Goal: Task Accomplishment & Management: Use online tool/utility

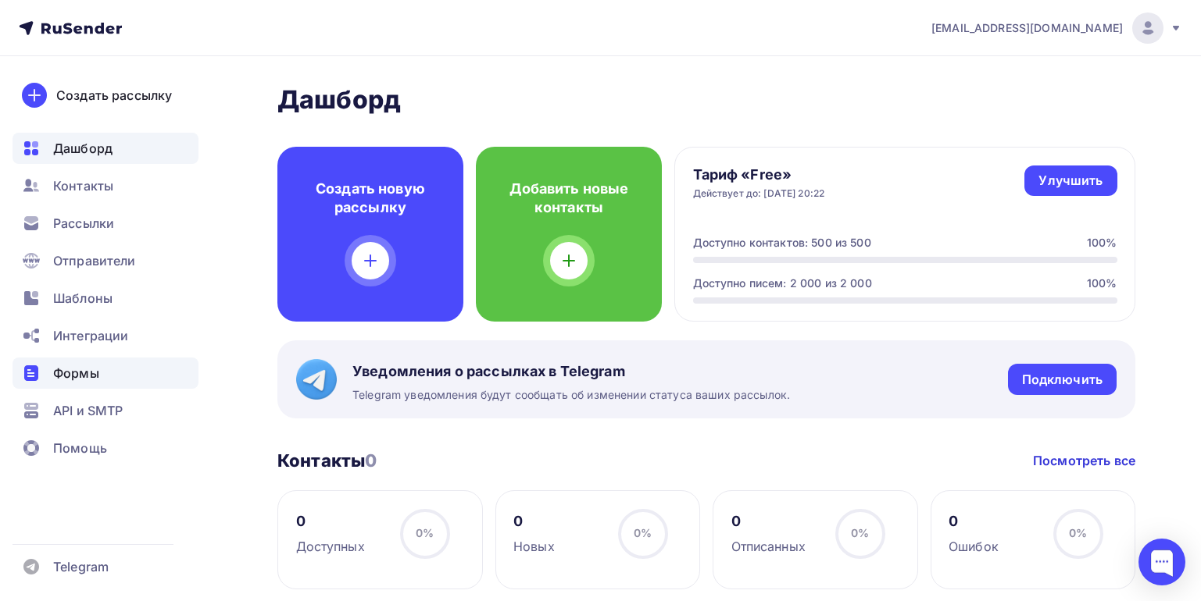
click at [96, 368] on span "Формы" at bounding box center [76, 373] width 46 height 19
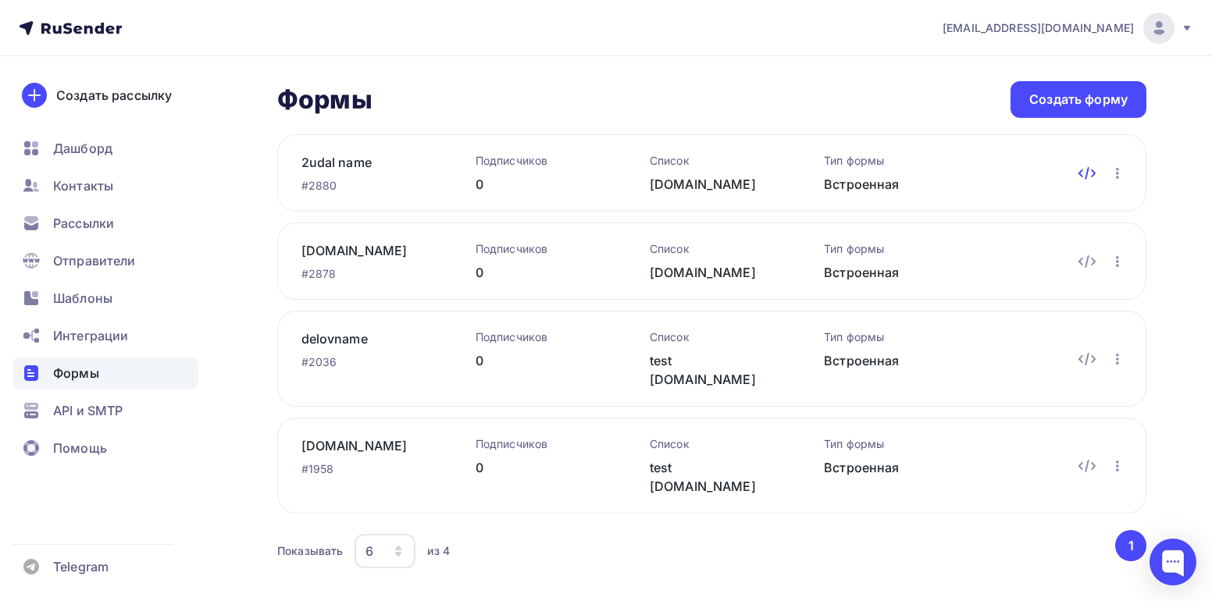
click at [1086, 171] on icon at bounding box center [1087, 173] width 19 height 19
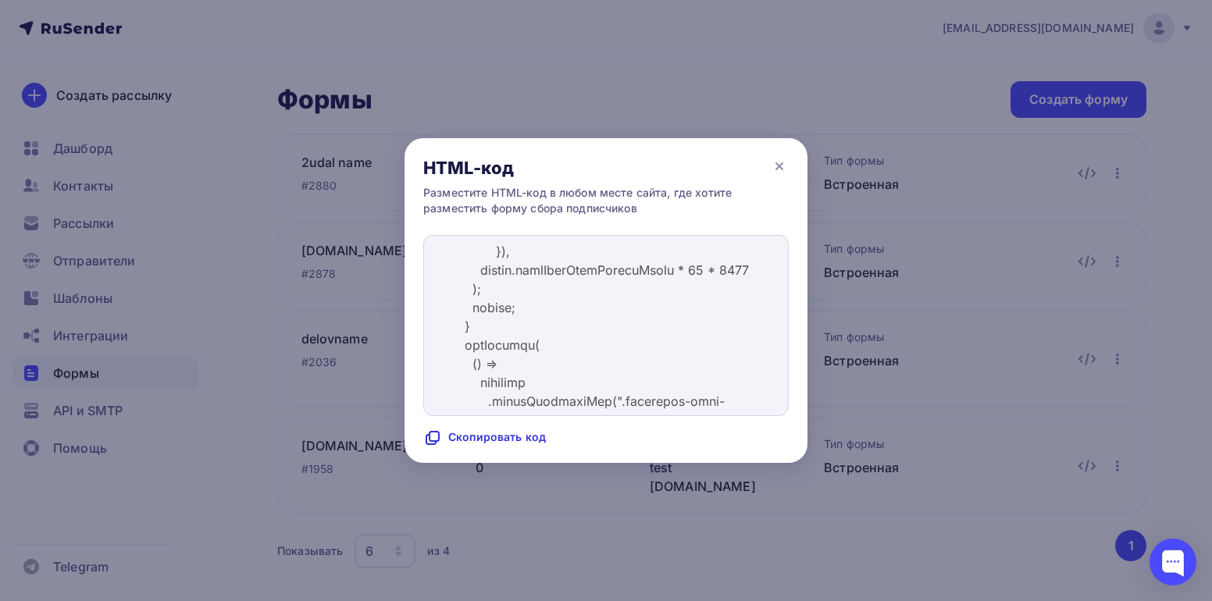
scroll to position [8045, 0]
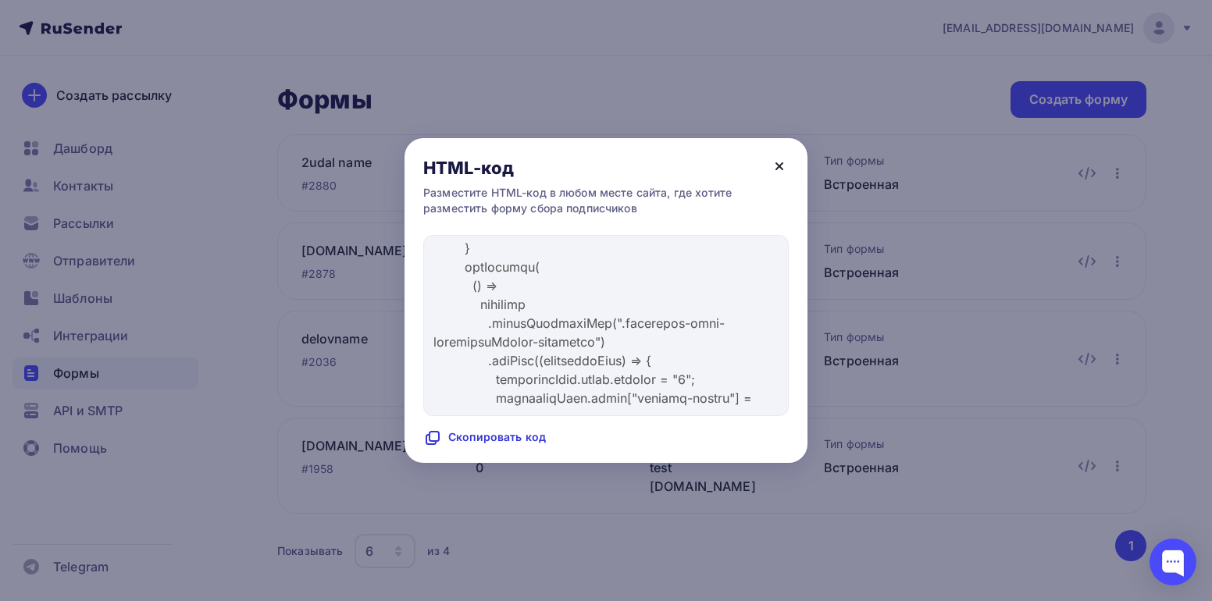
click at [777, 166] on icon at bounding box center [779, 166] width 19 height 19
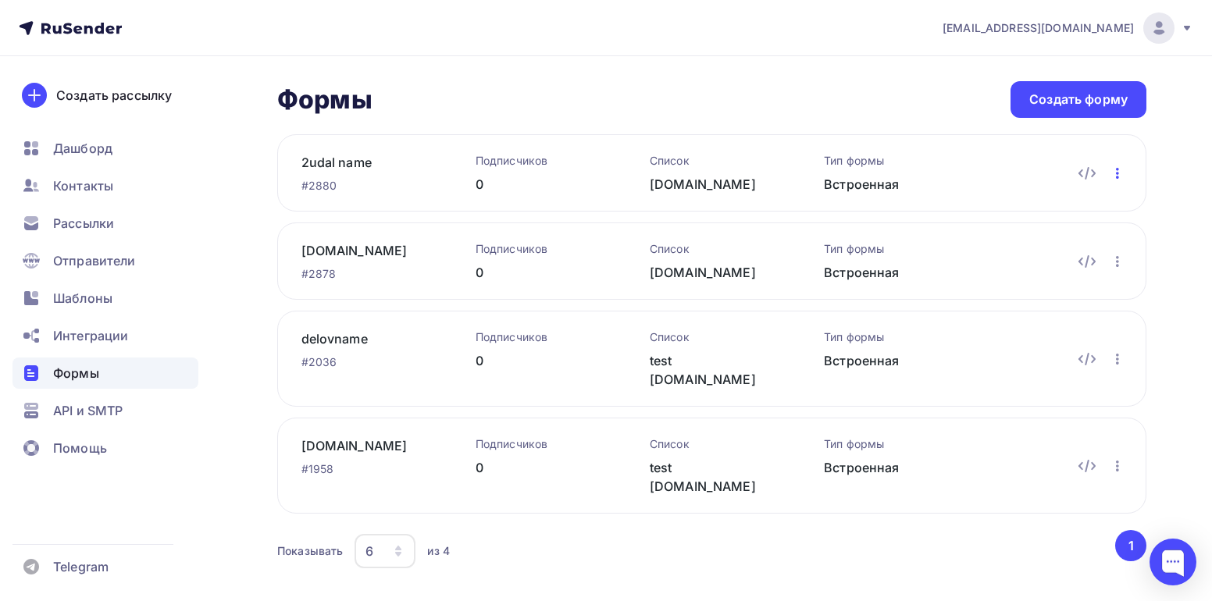
click at [1119, 175] on icon "button" at bounding box center [1117, 173] width 19 height 19
click at [1028, 216] on div "Редактировать" at bounding box center [1050, 214] width 150 height 19
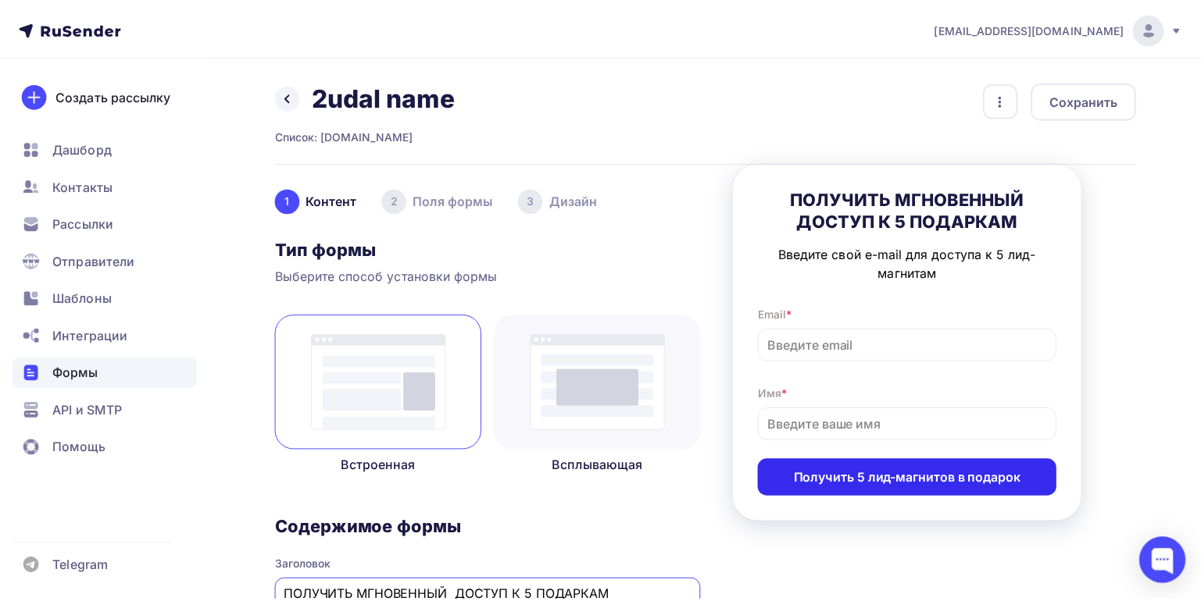
scroll to position [4, 0]
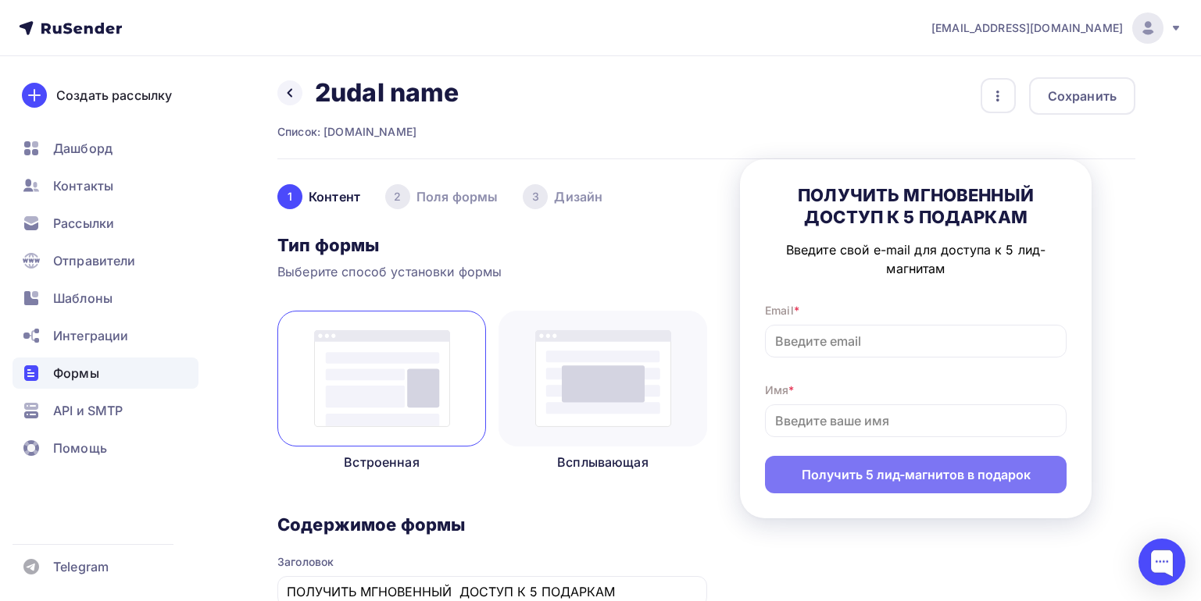
click at [471, 195] on div "2 Поля формы" at bounding box center [441, 196] width 112 height 25
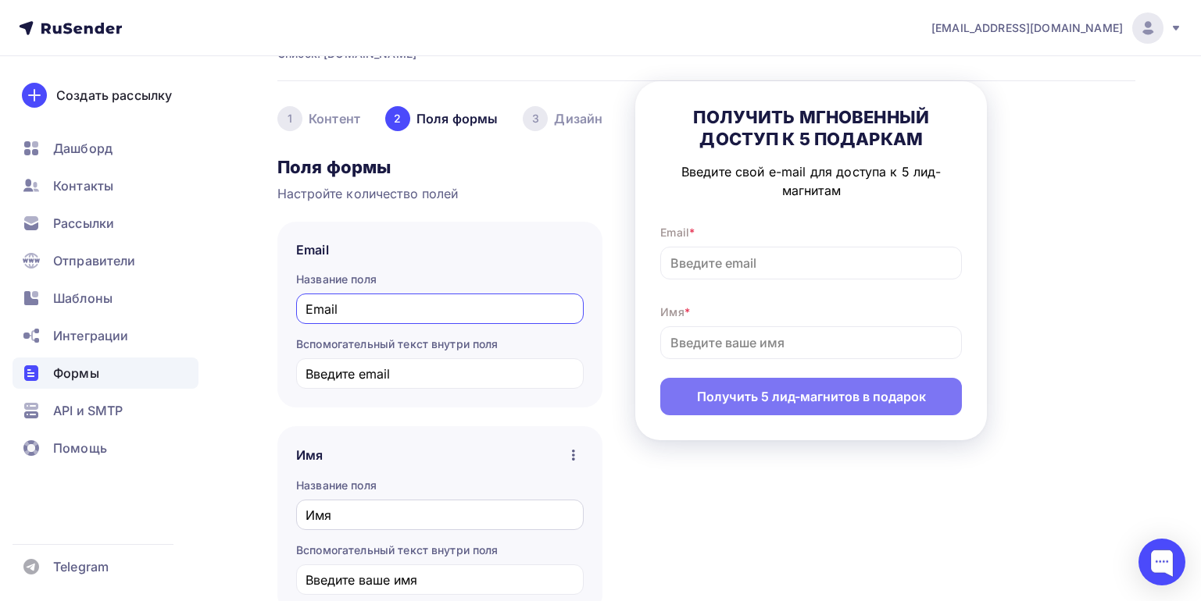
scroll to position [160, 0]
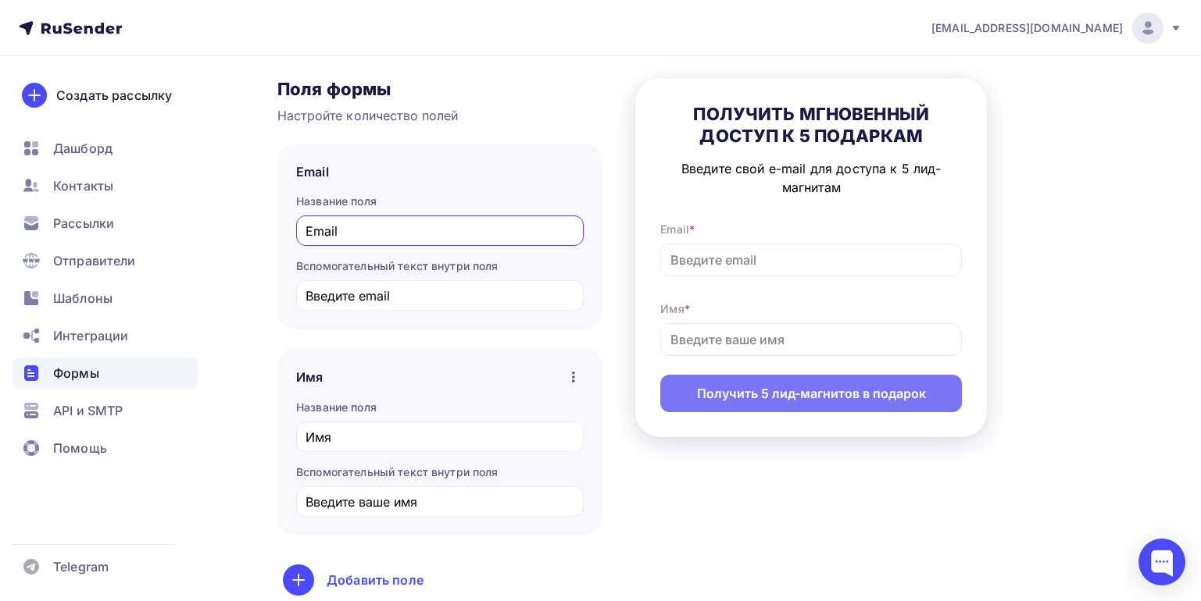
click at [573, 379] on icon "button" at bounding box center [573, 377] width 19 height 19
click at [508, 527] on div "Имя Сделать поле необязательным Удалить Название поля Имя Вспомогательный текст…" at bounding box center [439, 441] width 325 height 187
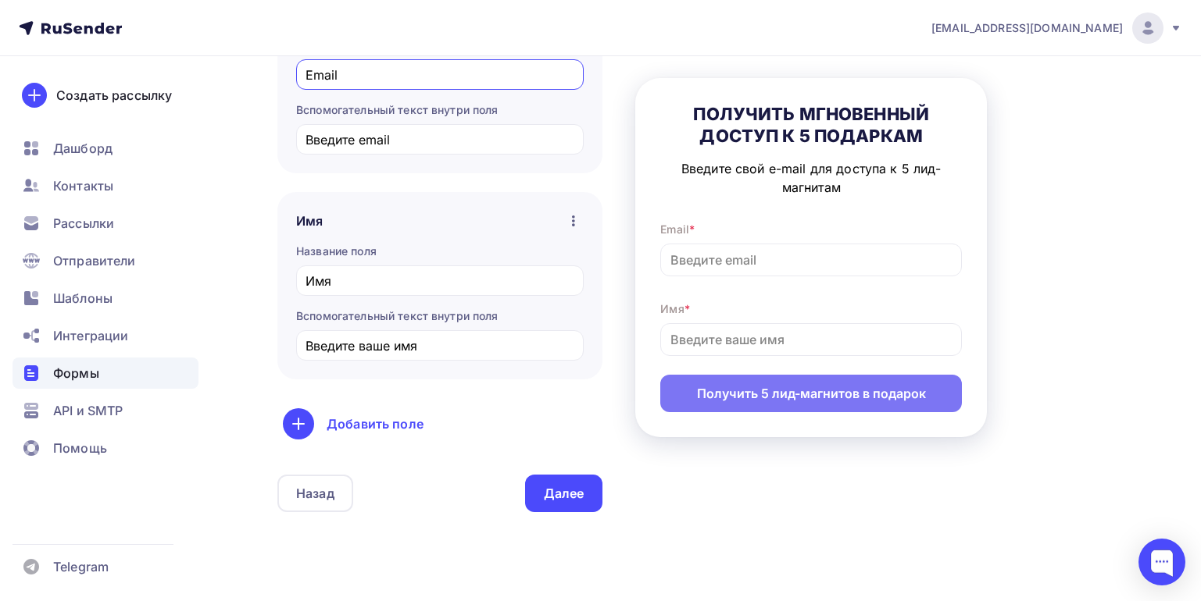
click at [566, 474] on div "Поля формы Настройте количество полей Email Название поля Email Вспомогательный…" at bounding box center [439, 217] width 325 height 590
click at [566, 487] on div "Далее" at bounding box center [564, 494] width 41 height 18
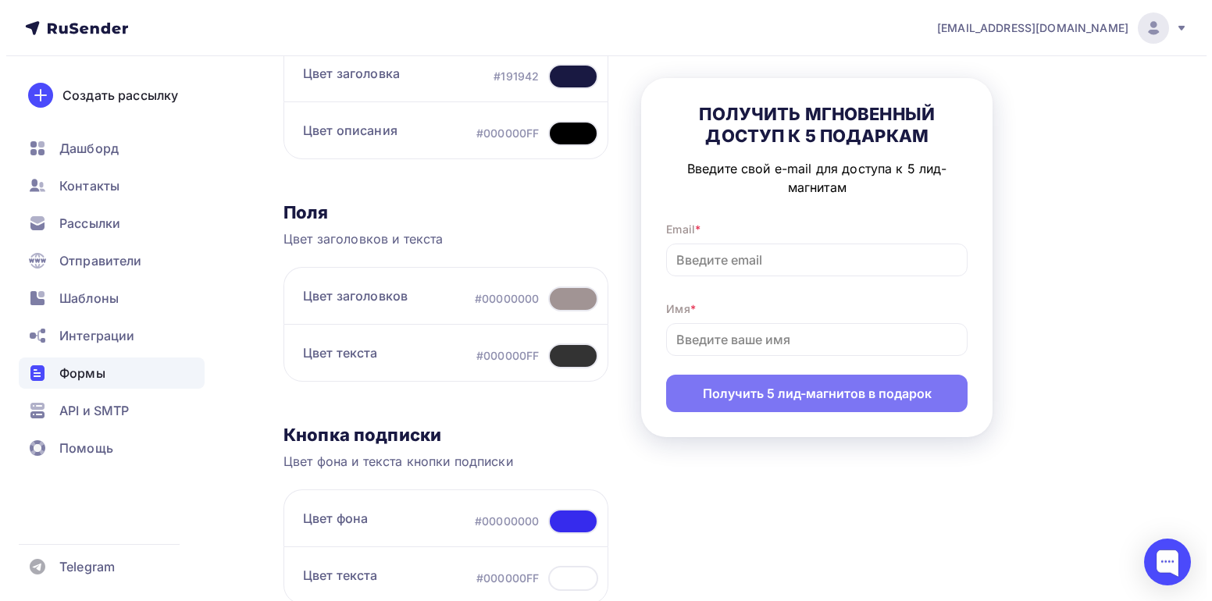
scroll to position [0, 0]
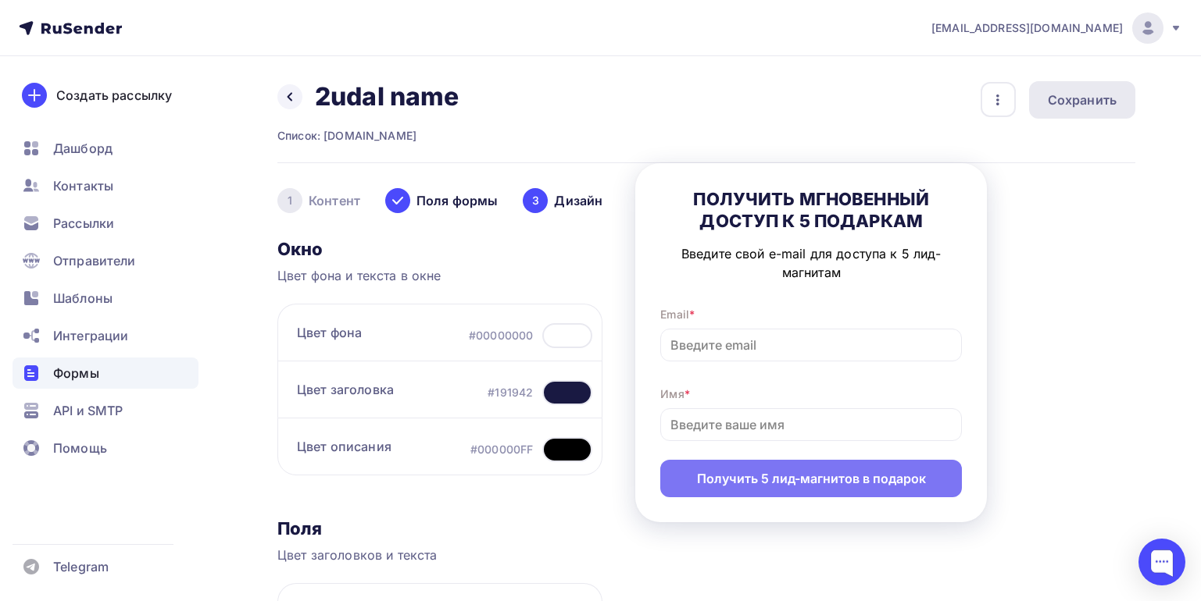
click at [1080, 98] on div "Сохранить" at bounding box center [1081, 100] width 69 height 19
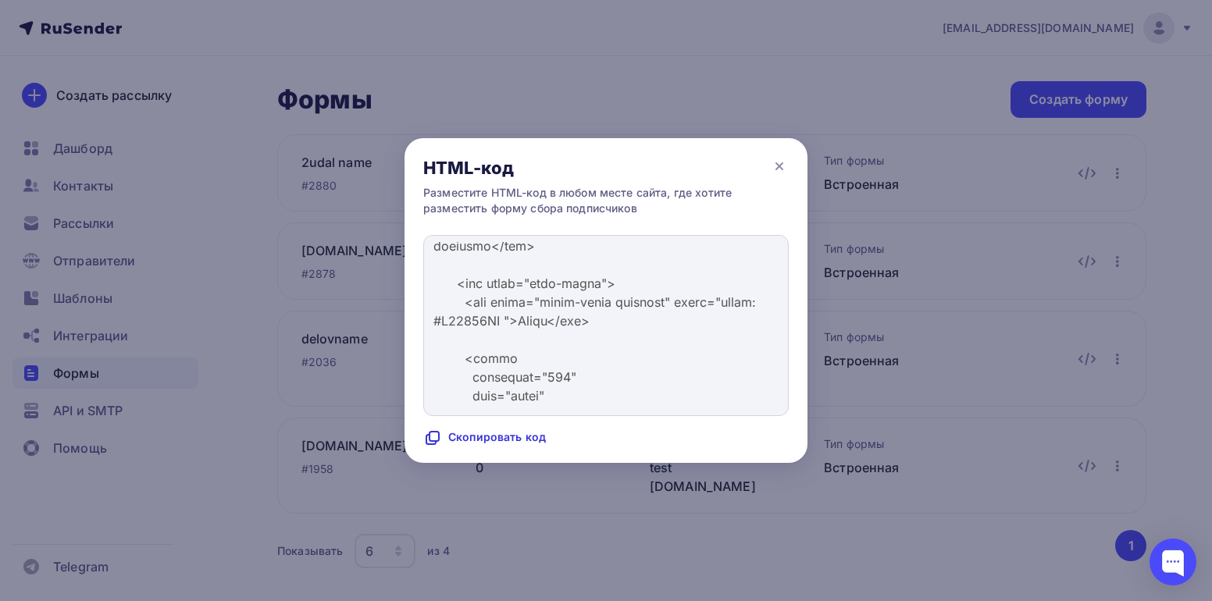
scroll to position [9038, 0]
